Goal: Transaction & Acquisition: Purchase product/service

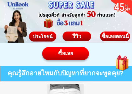
scroll to position [398, 0]
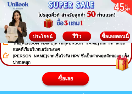
click at [70, 79] on div "ซื้อเลย" at bounding box center [65, 79] width 47 height 8
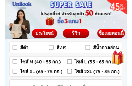
scroll to position [3402, 0]
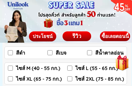
click at [12, 80] on input "ไซส์ XL (65 - 75 กก.)" at bounding box center [10, 78] width 5 height 5
click at [12, 81] on input "ไซส์ XL (65 - 75 กก.)" at bounding box center [10, 78] width 5 height 5
checkbox input "false"
click at [70, 70] on input "ไซส์ L (55 - 65 กก.)" at bounding box center [69, 68] width 5 height 5
checkbox input "true"
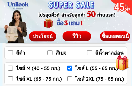
click at [10, 55] on input "สีดำ" at bounding box center [10, 52] width 5 height 5
checkbox input "true"
click at [51, 53] on input "สีเบจ" at bounding box center [50, 52] width 5 height 5
checkbox input "true"
click at [91, 54] on input "สีน้ำตาลอ่อน" at bounding box center [89, 52] width 5 height 5
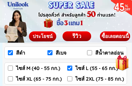
checkbox input "true"
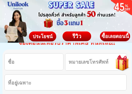
scroll to position [3310, 0]
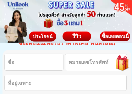
click at [22, 64] on input "Input full_name" at bounding box center [34, 62] width 59 height 16
type input "0864758644"
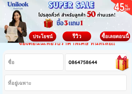
type input "[PERSON_NAME] ชุม[PERSON_NAME]ย"
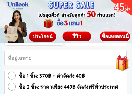
click at [70, 59] on input "Input address" at bounding box center [66, 57] width 122 height 15
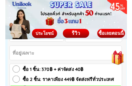
scroll to position [3335, 0]
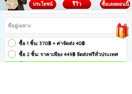
click at [37, 50] on input "Input address" at bounding box center [66, 57] width 122 height 15
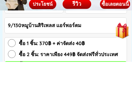
click at [26, 50] on input "9/130หมูบ้านสิริเพลส แอร์พอร์ตม" at bounding box center [66, 57] width 122 height 15
click at [83, 50] on input "9/130หมู่บ้านสิริเพลส แอร์พอร์ตม" at bounding box center [66, 57] width 122 height 15
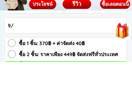
type input "9"
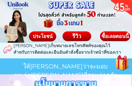
scroll to position [3511, 0]
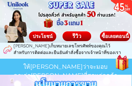
click at [121, 20] on div at bounding box center [65, 66] width 133 height 133
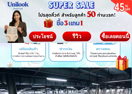
scroll to position [3577, 0]
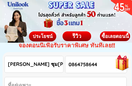
click at [52, 64] on input "[PERSON_NAME] ชุม[PERSON_NAME]ย" at bounding box center [34, 64] width 59 height 16
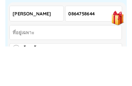
scroll to position [3320, 0]
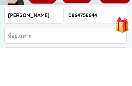
type input "[PERSON_NAME]"
click at [37, 66] on input "Input address" at bounding box center [66, 73] width 122 height 15
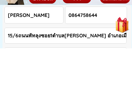
type input "15/6ถนนพัทลุงซอย1ตำบล[PERSON_NAME] อำเภอเมือง จังหวัดตรัง 92000"
click button "submit" at bounding box center [0, 0] width 0 height 0
checkbox input "true"
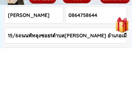
checkbox input "false"
checkbox input "true"
checkbox input "false"
radio input "true"
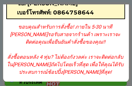
scroll to position [39, 0]
click at [110, 35] on p "ขอบคุณสำหรับการสั่งซื้อ! ภายใน 5-30 นาที [PERSON_NAME]รอรับสายจากร้านค้า เพราะเ…" at bounding box center [65, 49] width 117 height 53
click at [97, 42] on p "ขอบคุณสำหรับการสั่งซื้อ! ภายใน 5-30 นาที [PERSON_NAME]รอรับสายจากร้านค้า เพราะเ…" at bounding box center [65, 49] width 117 height 53
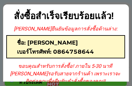
scroll to position [0, 0]
